Goal: Task Accomplishment & Management: Use online tool/utility

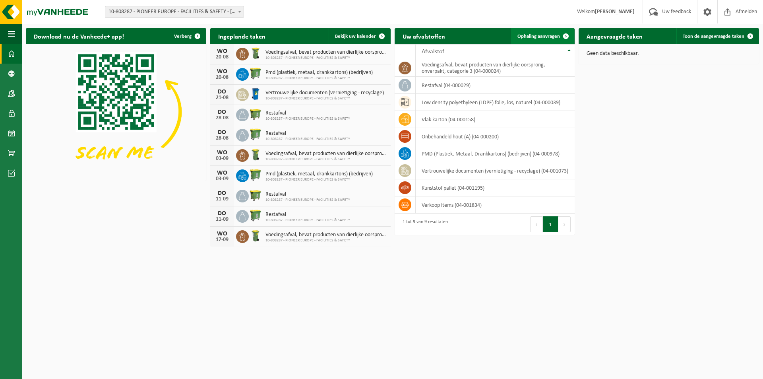
click at [545, 36] on span "Ophaling aanvragen" at bounding box center [539, 36] width 43 height 5
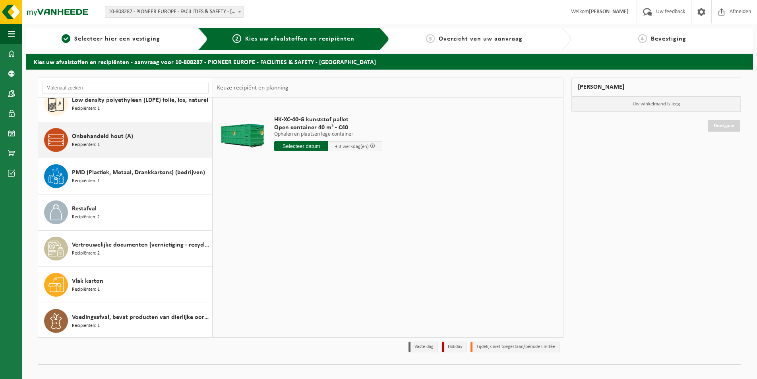
scroll to position [50, 0]
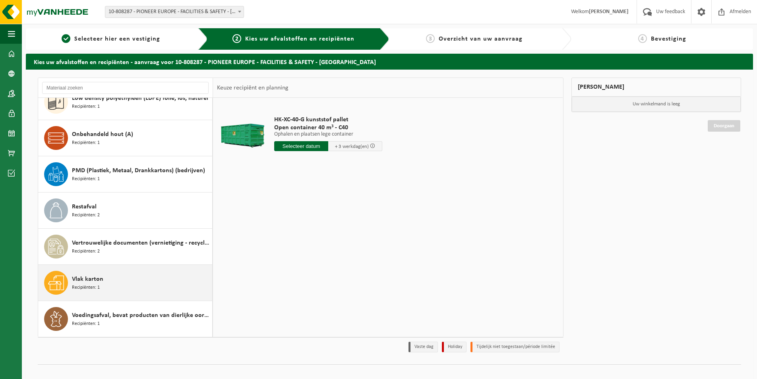
click at [90, 287] on span "Recipiënten: 1" at bounding box center [86, 288] width 28 height 8
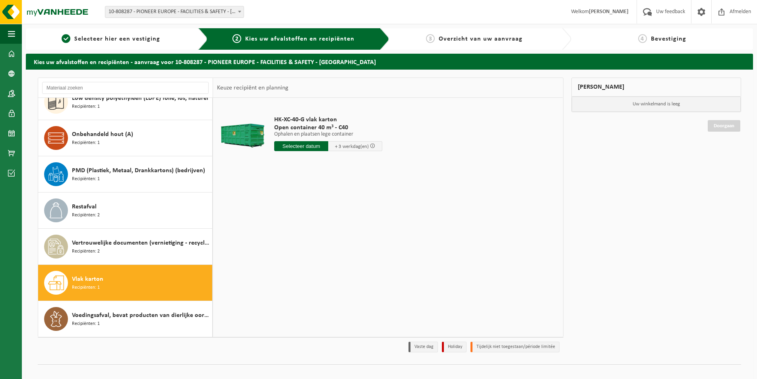
click at [303, 147] on input "text" at bounding box center [301, 146] width 54 height 10
click at [339, 229] on div "22" at bounding box center [338, 229] width 14 height 13
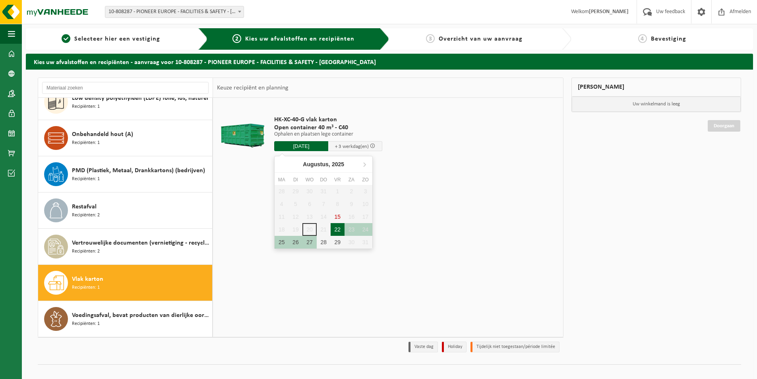
type input "Van 2025-08-22"
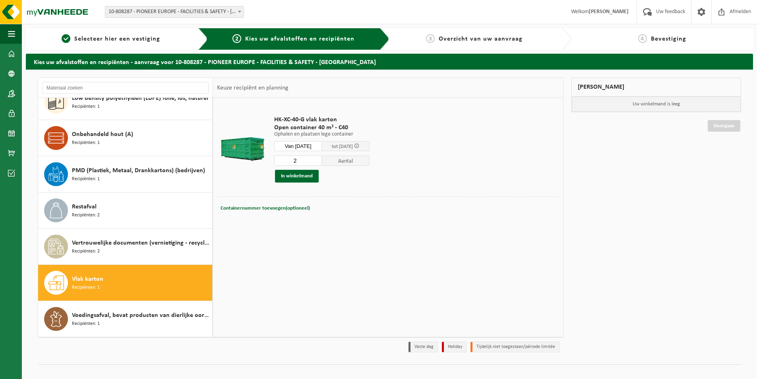
type input "2"
click at [321, 159] on input "2" at bounding box center [298, 160] width 48 height 10
click at [295, 176] on button "In winkelmand" at bounding box center [297, 176] width 44 height 13
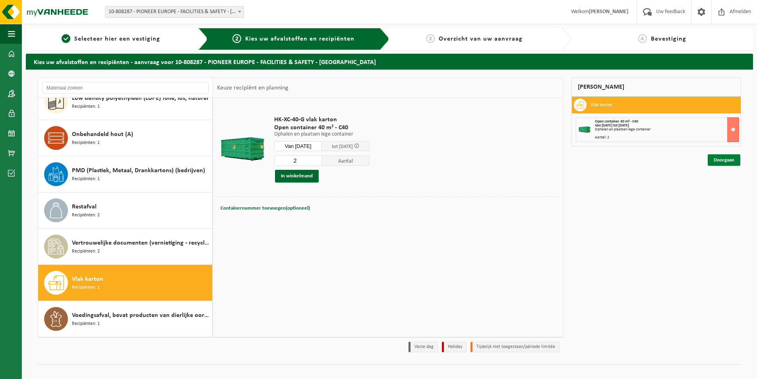
click at [726, 159] on link "Doorgaan" at bounding box center [724, 160] width 33 height 12
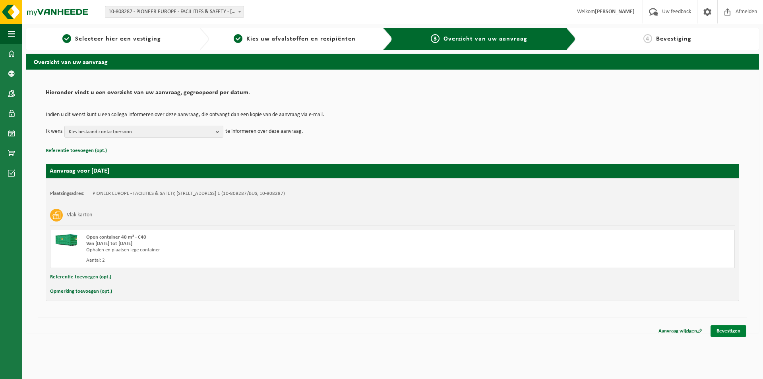
click at [734, 331] on link "Bevestigen" at bounding box center [729, 331] width 36 height 12
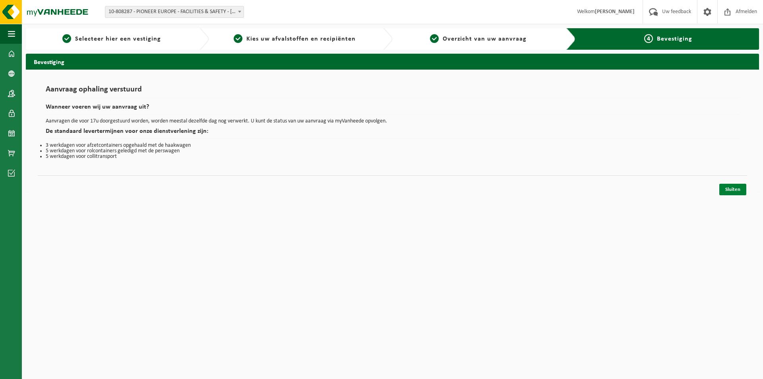
click at [739, 191] on link "Sluiten" at bounding box center [732, 190] width 27 height 12
